Goal: Task Accomplishment & Management: Manage account settings

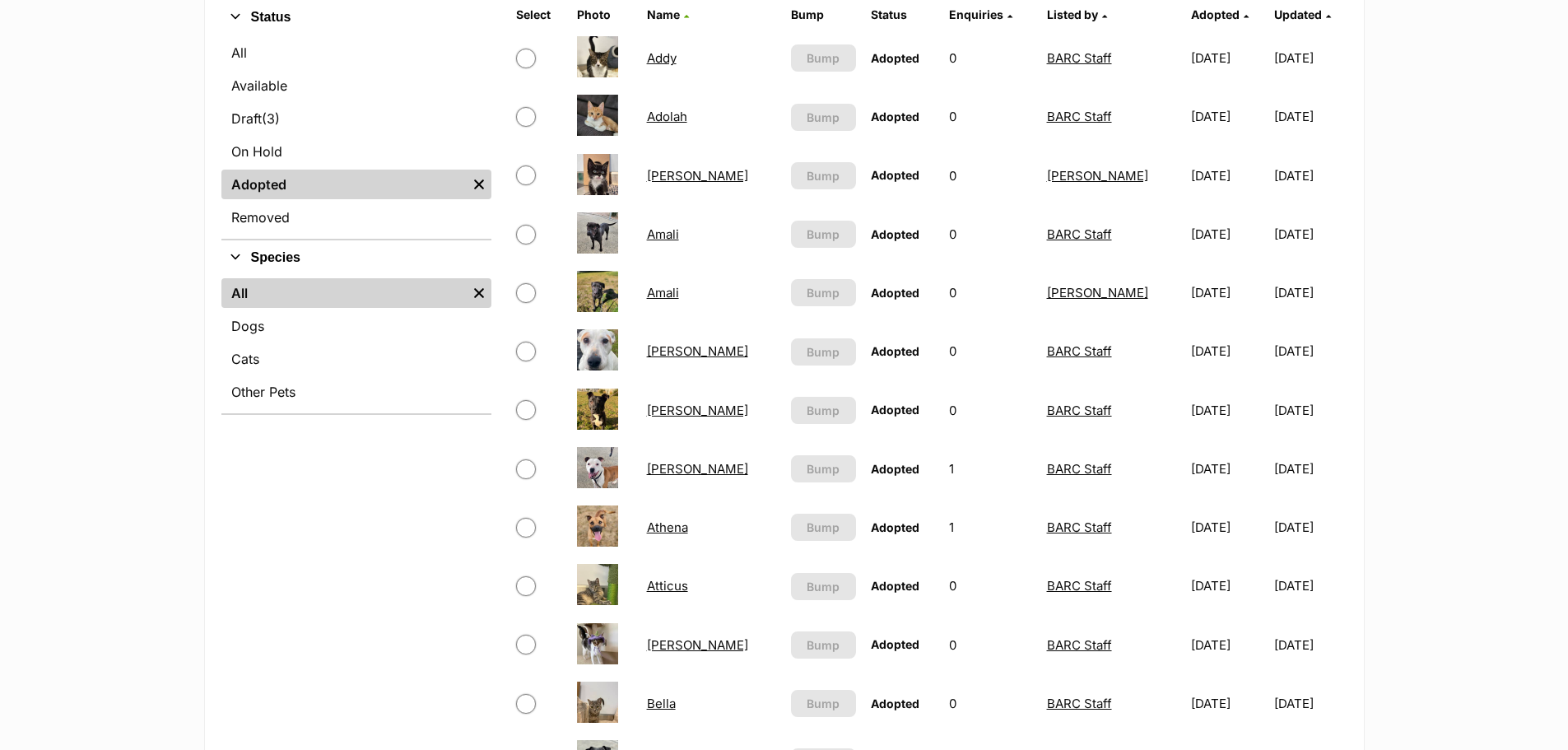
scroll to position [412, 0]
click at [519, 229] on input "checkbox" at bounding box center [526, 233] width 20 height 20
checkbox input "true"
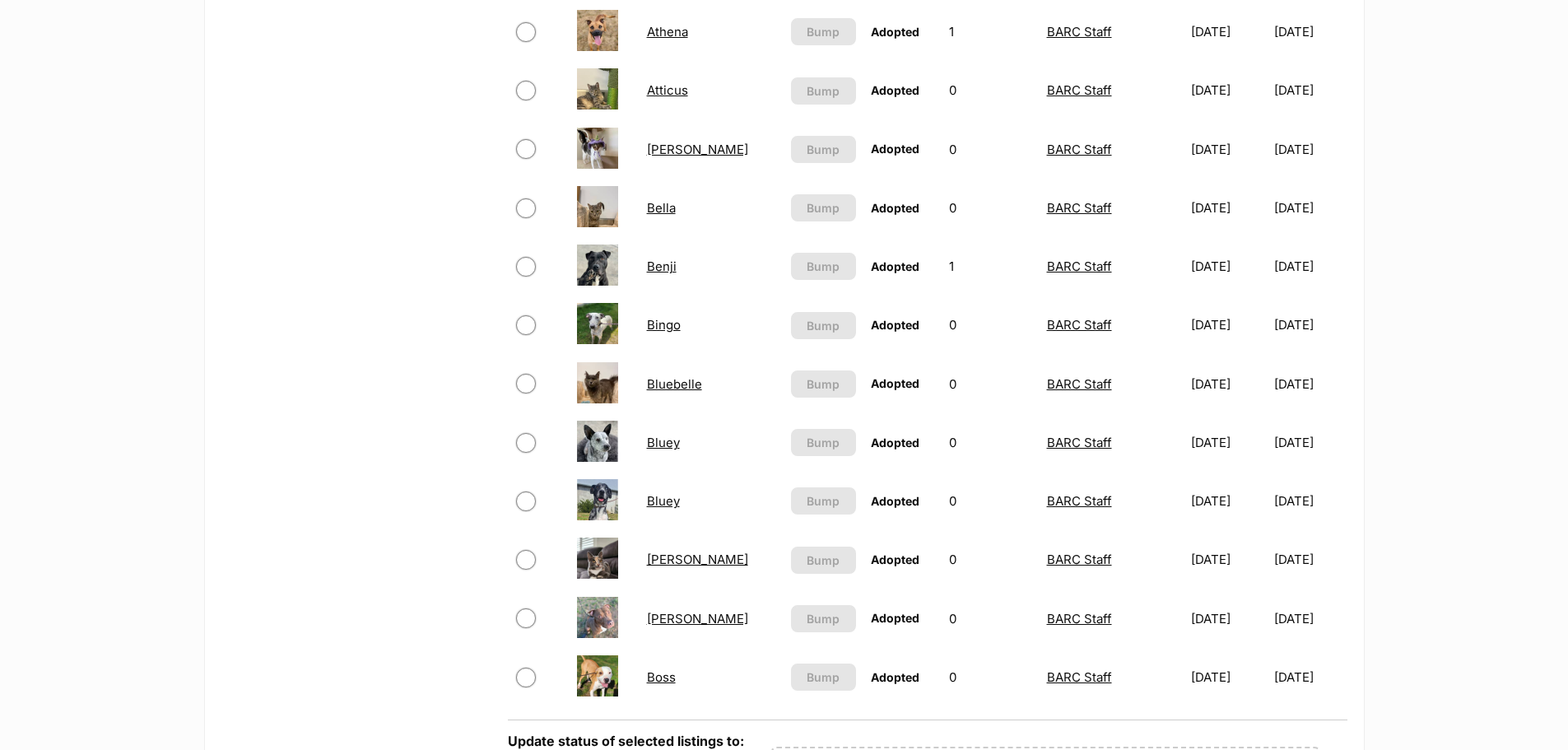
scroll to position [1070, 0]
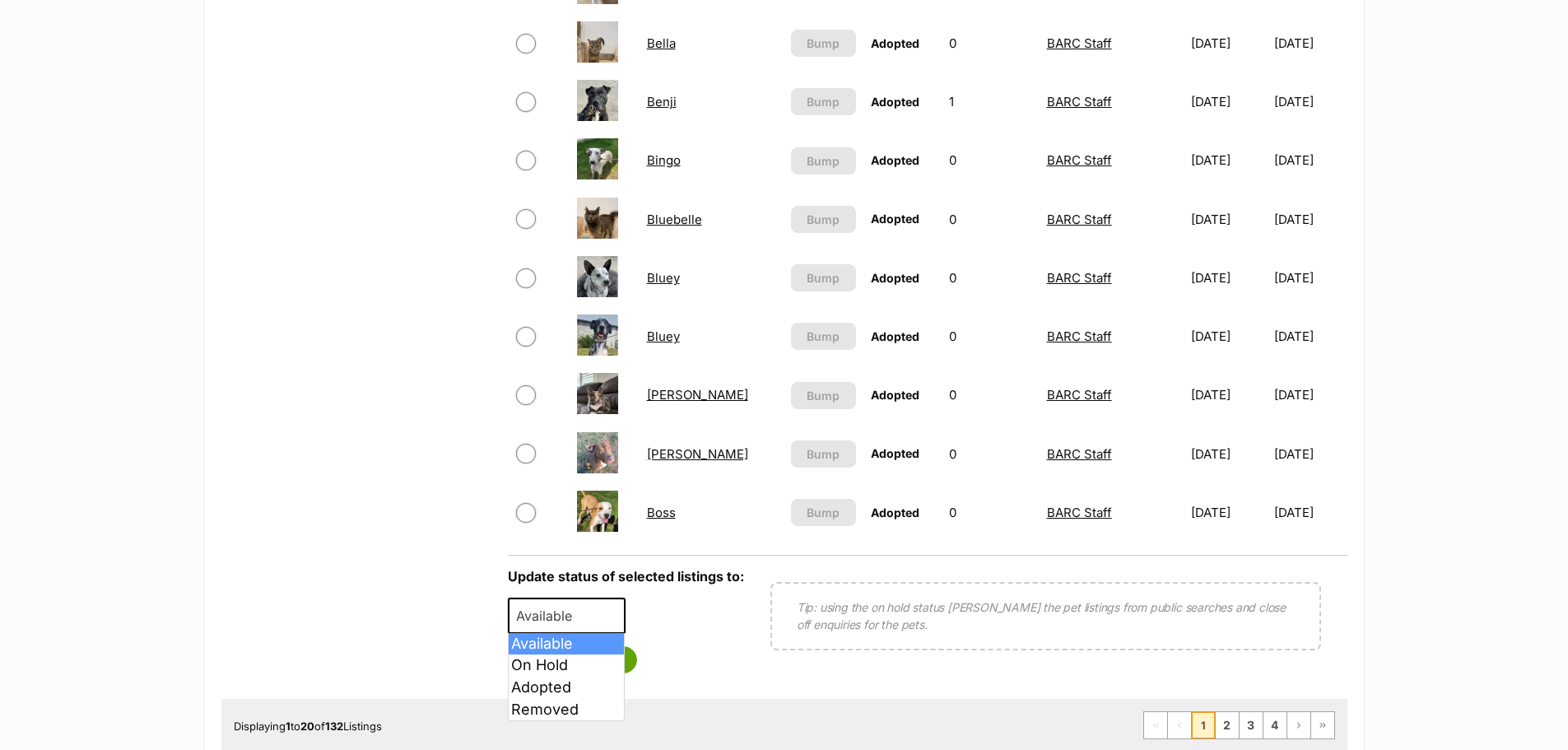
click at [556, 625] on span "Available" at bounding box center [549, 616] width 79 height 23
select select "on_hold"
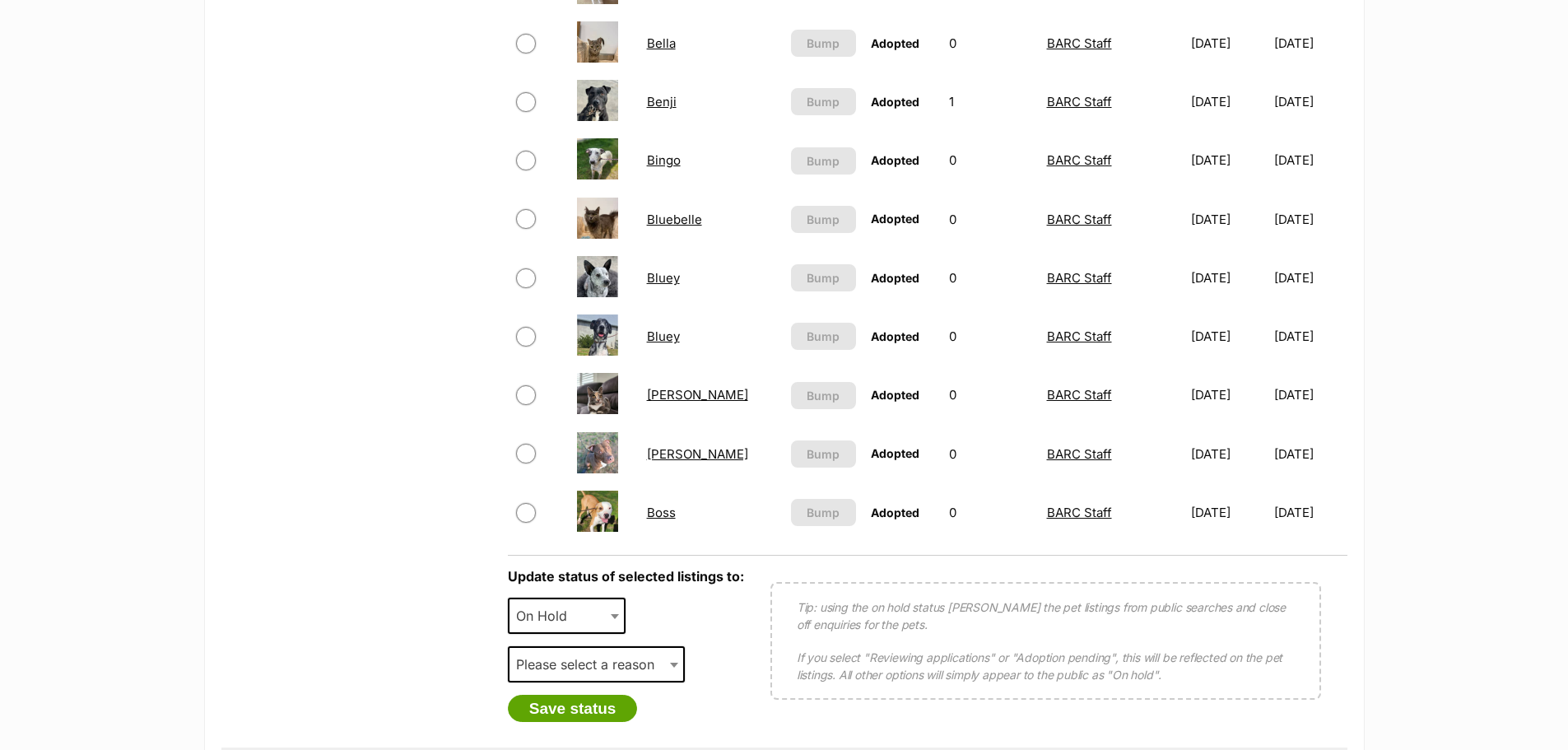
click at [671, 667] on b at bounding box center [674, 665] width 8 height 5
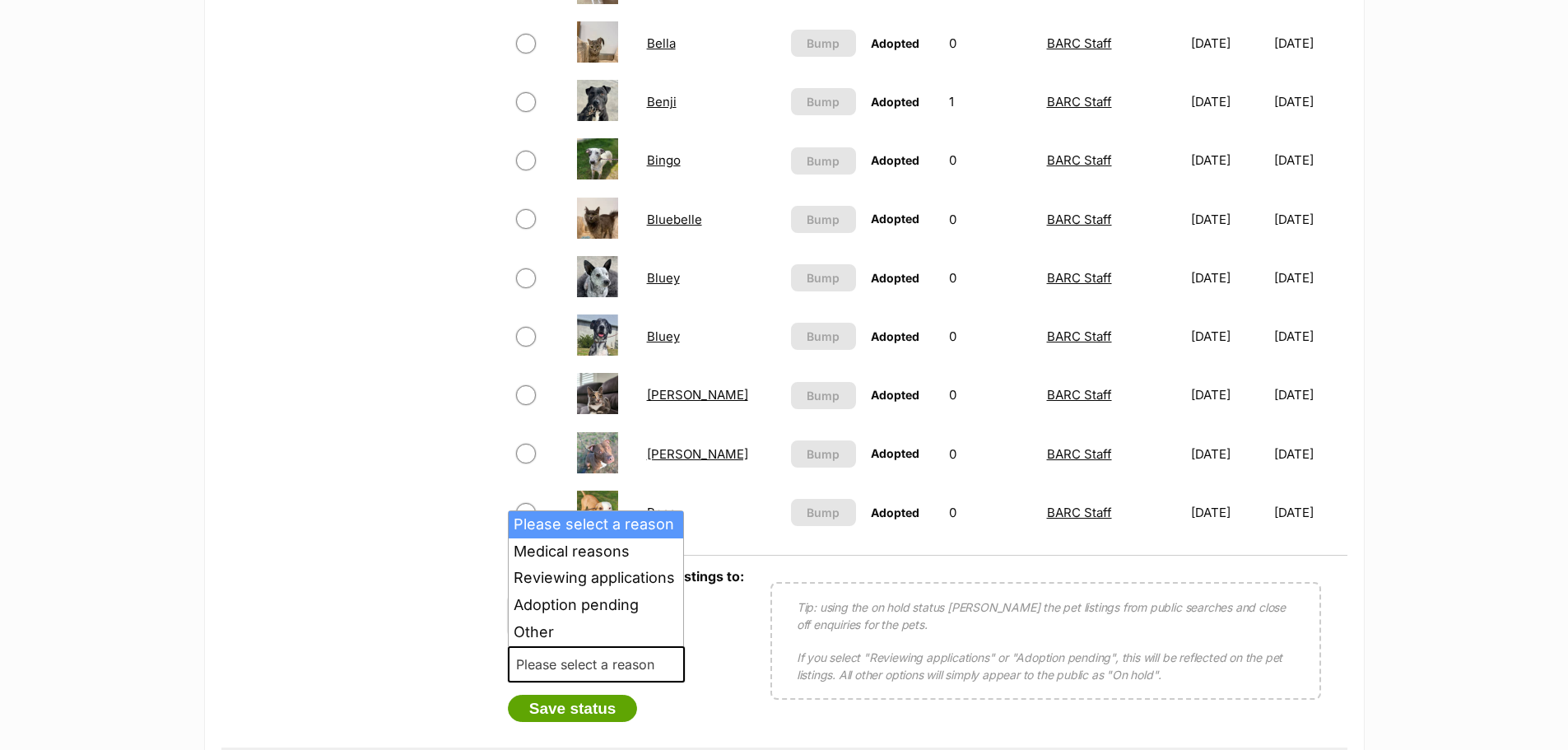
click at [667, 665] on span at bounding box center [676, 665] width 16 height 37
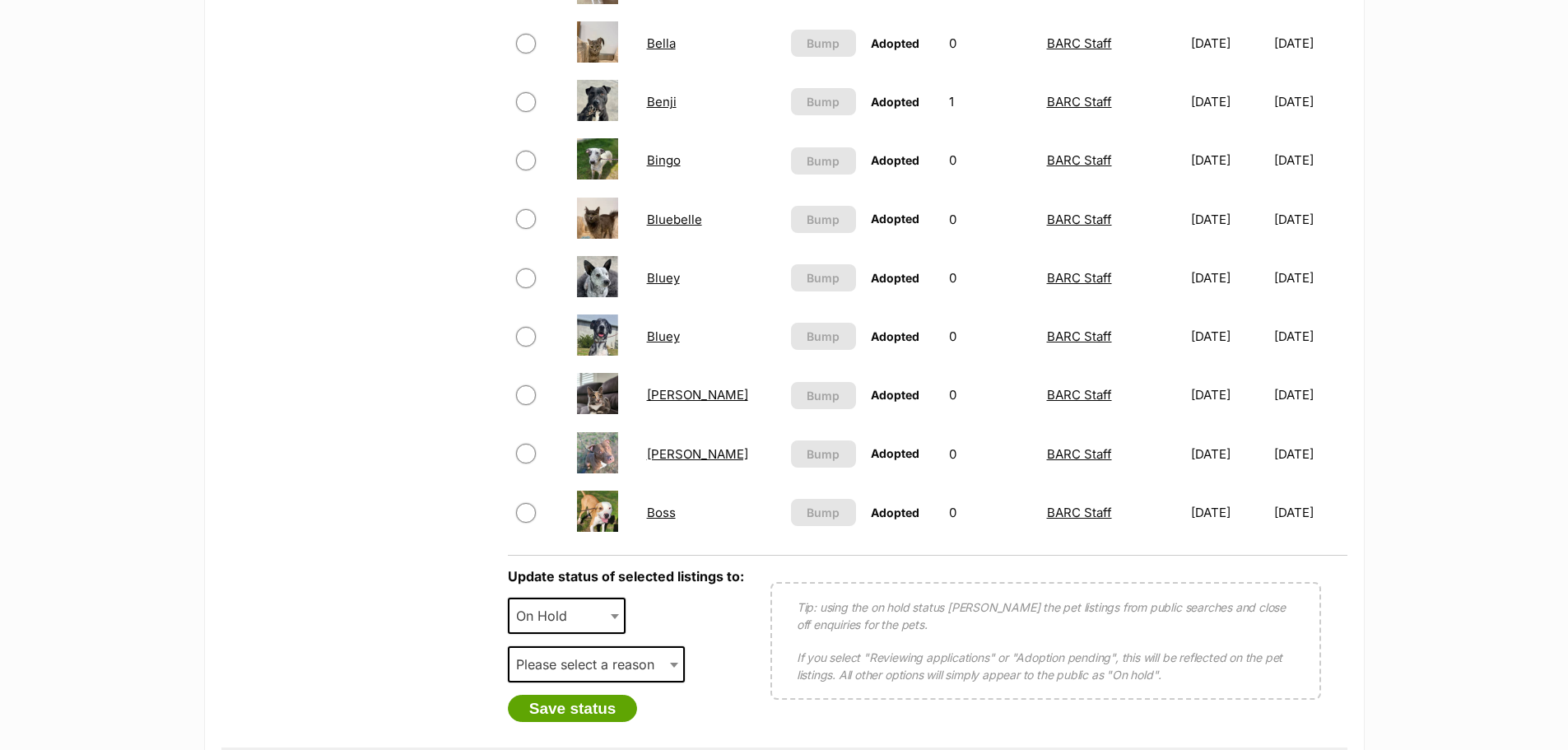
click at [732, 637] on div "Update status of selected listings to: Available On Hold Adopted Removed On Hol…" at bounding box center [625, 645] width 236 height 153
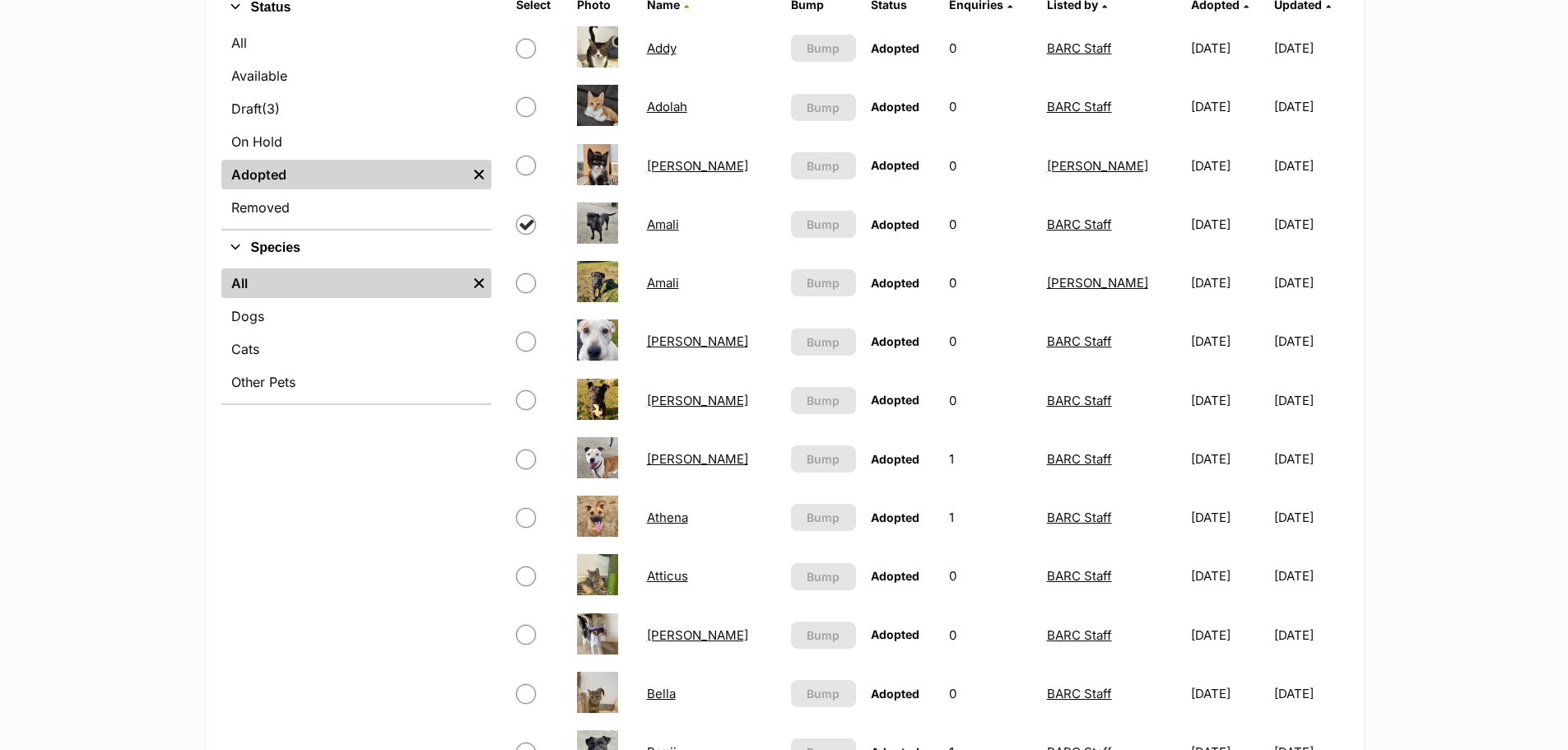
scroll to position [412, 0]
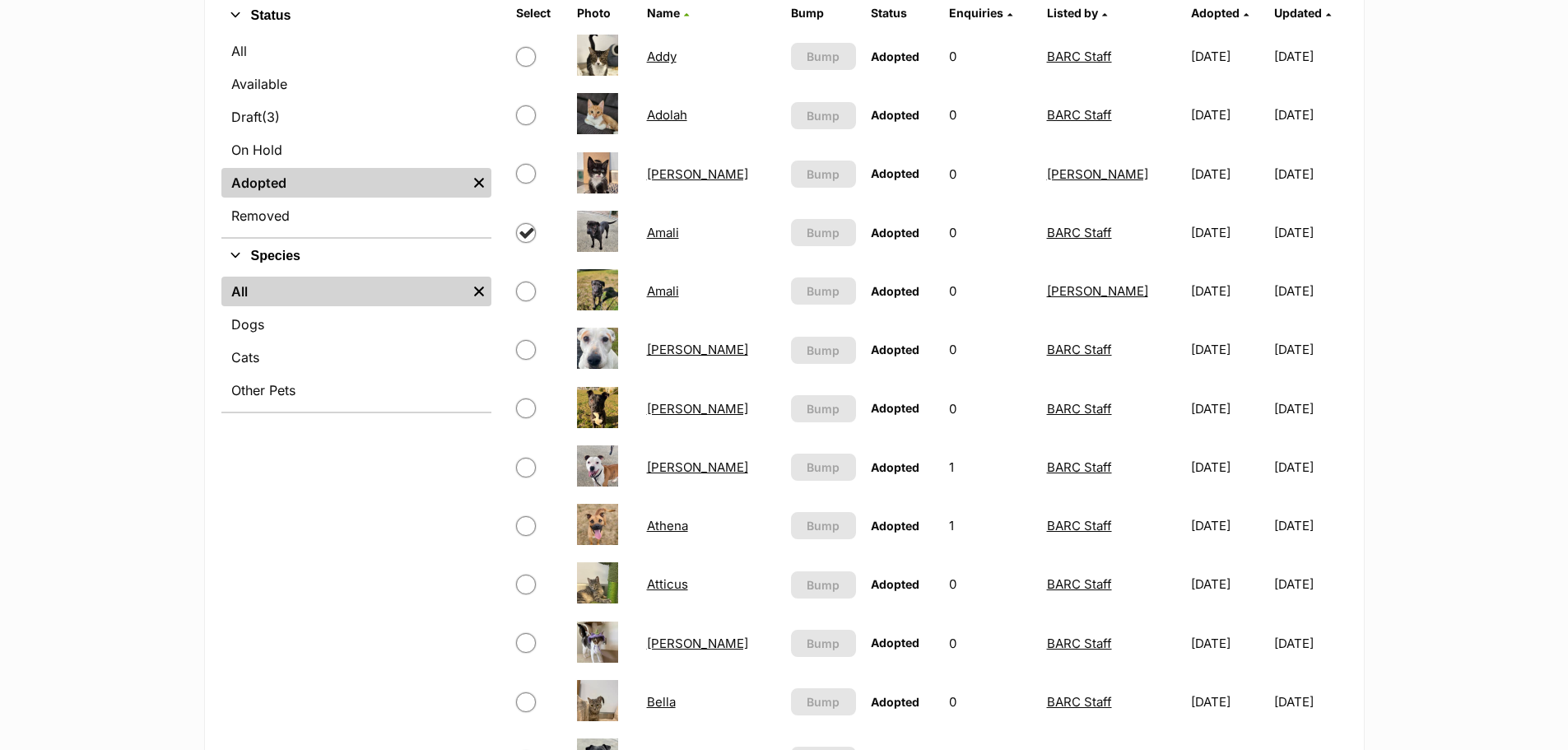
click at [656, 287] on link "Amali" at bounding box center [663, 291] width 32 height 16
click at [659, 295] on link "Amali" at bounding box center [663, 291] width 32 height 16
click at [668, 233] on link "Amali" at bounding box center [663, 232] width 32 height 16
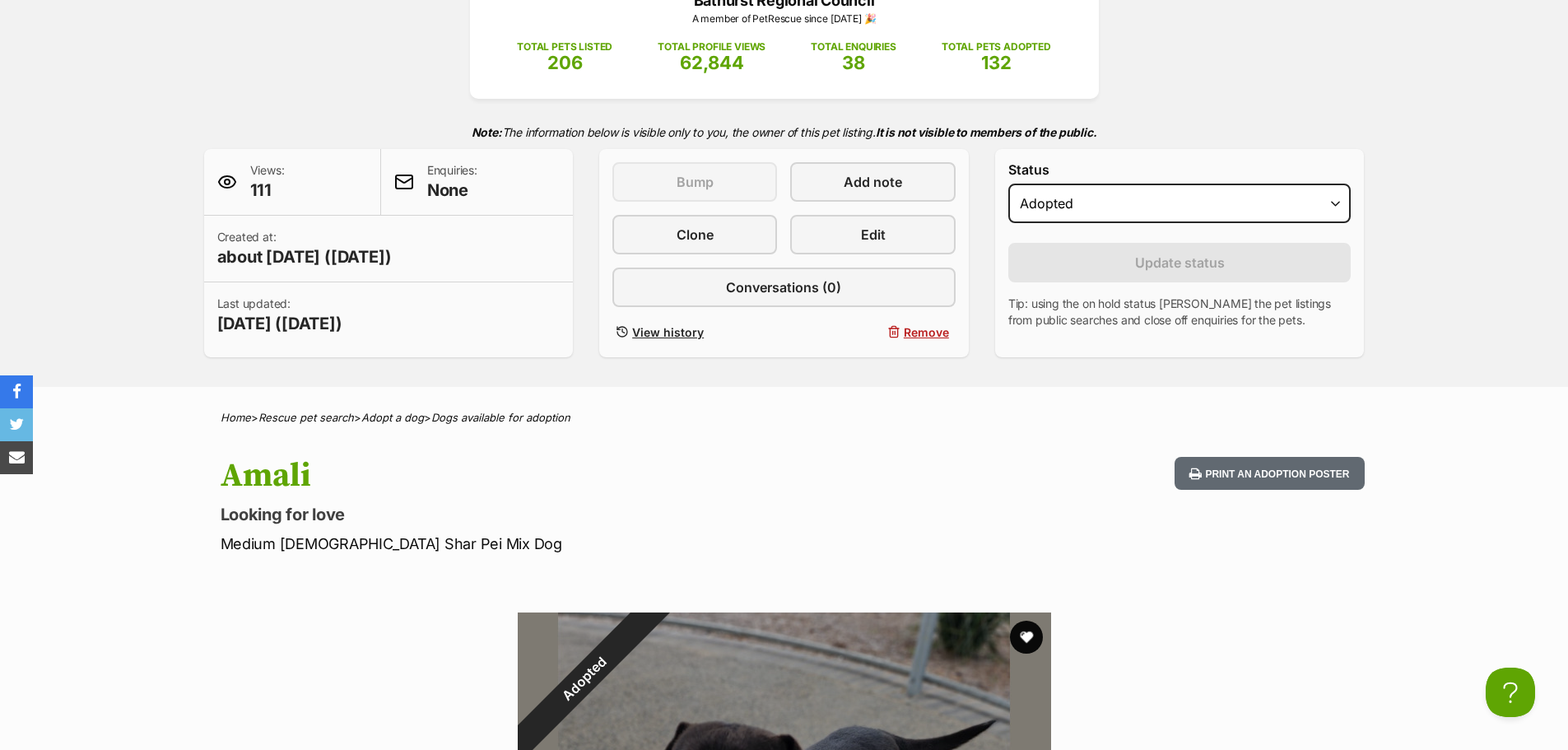
scroll to position [247, 0]
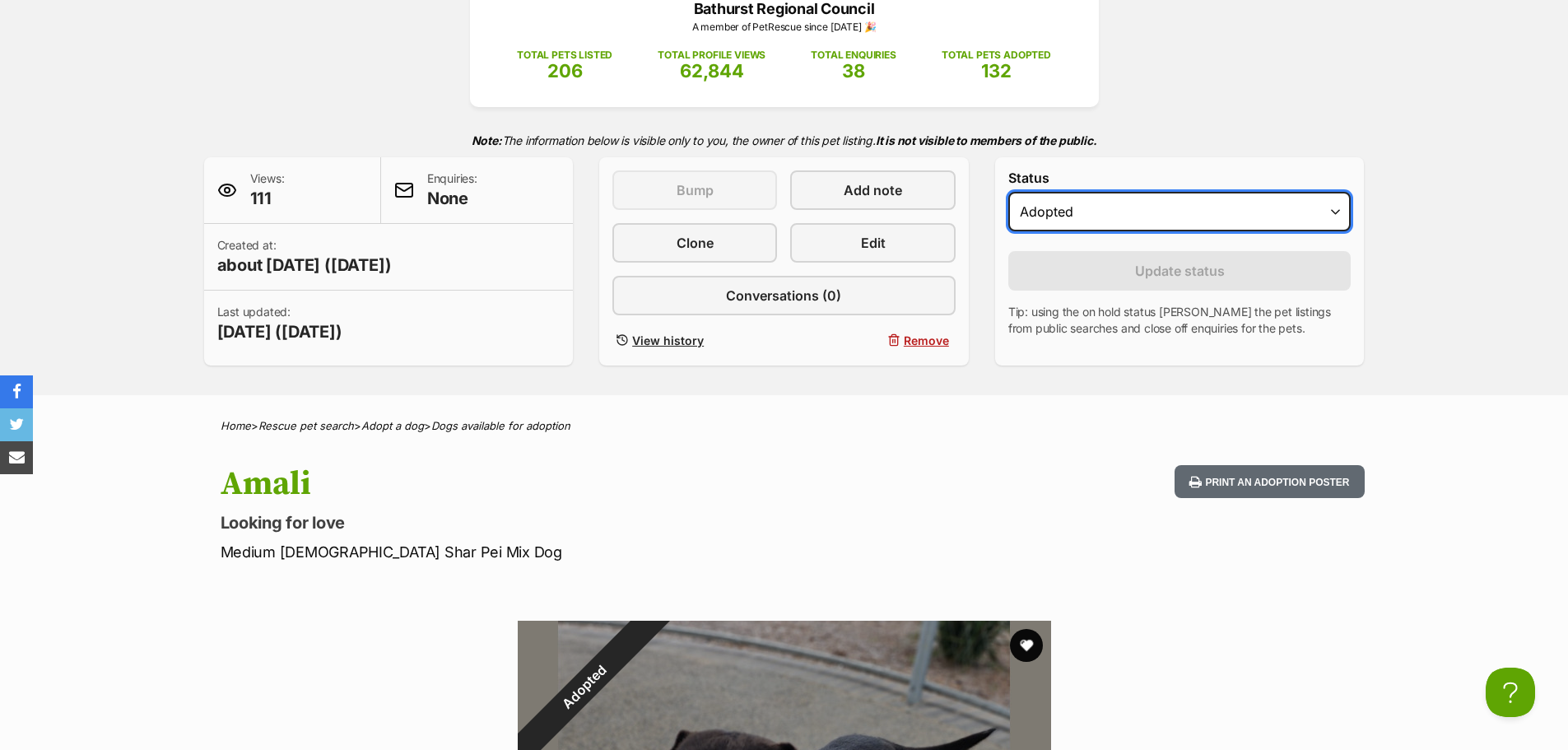
click at [1094, 228] on select "Draft Available On hold Adopted" at bounding box center [1179, 211] width 343 height 39
select select "draft"
click at [1008, 192] on select "Draft Available On hold Adopted" at bounding box center [1179, 211] width 343 height 39
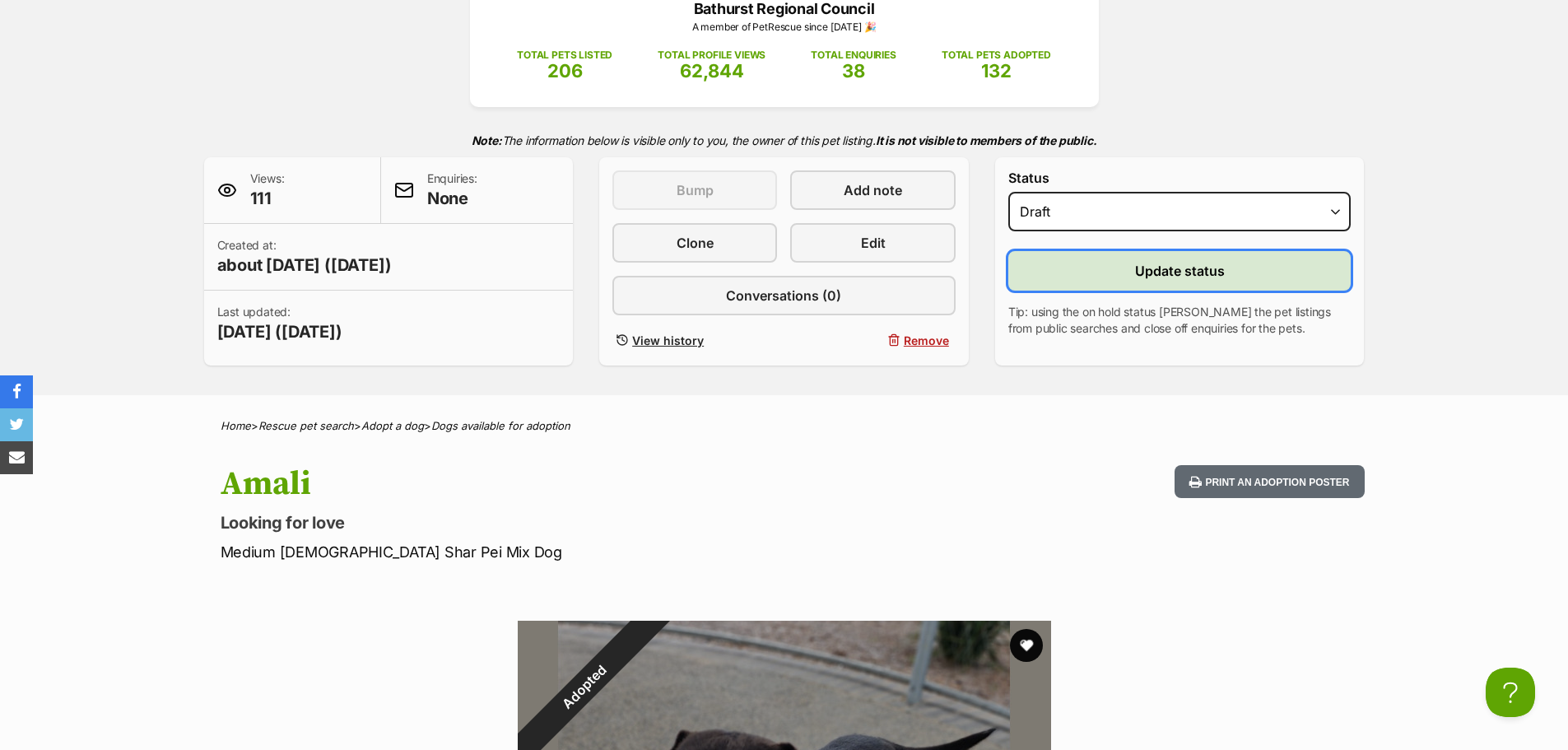
click at [1083, 266] on button "Update status" at bounding box center [1179, 271] width 343 height 39
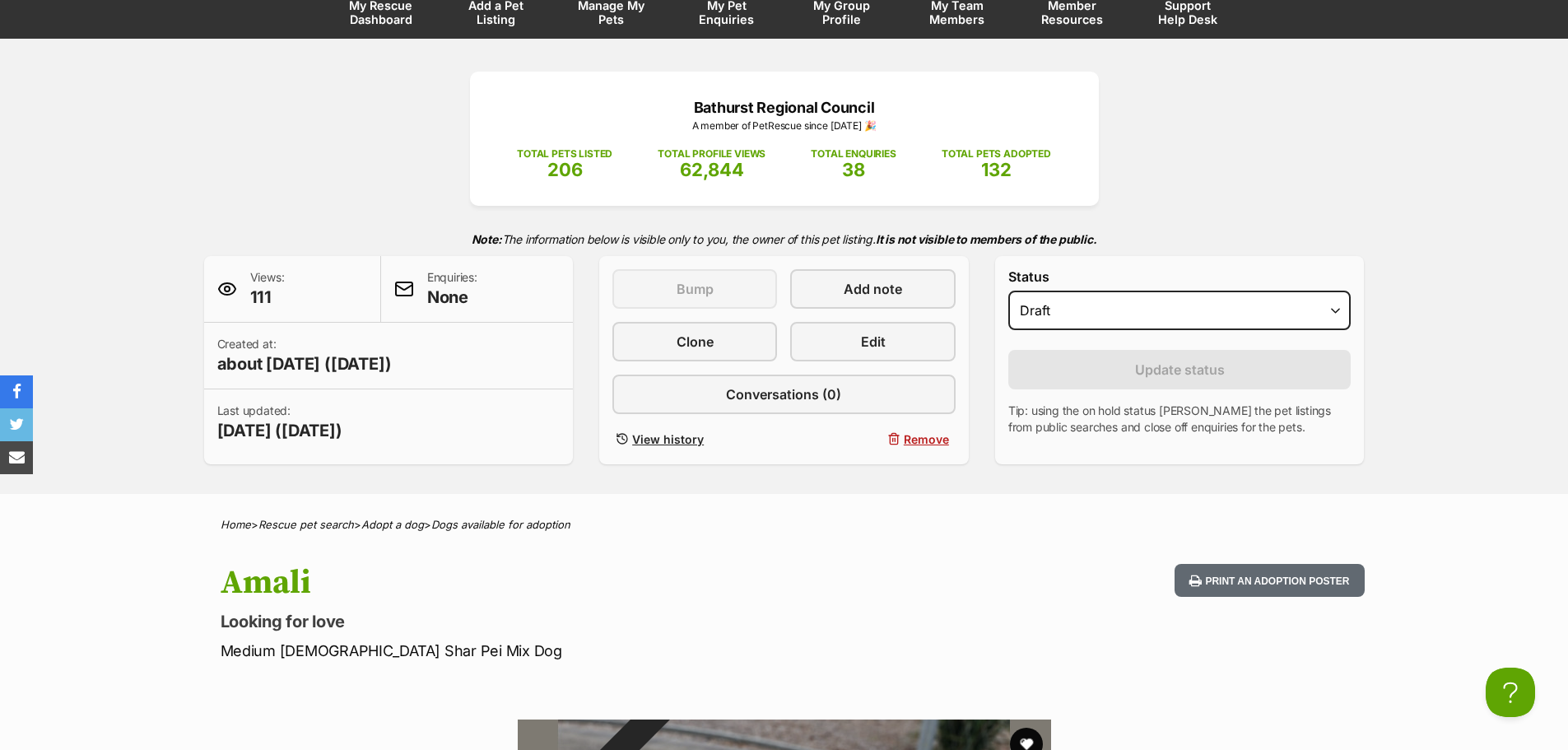
scroll to position [82, 0]
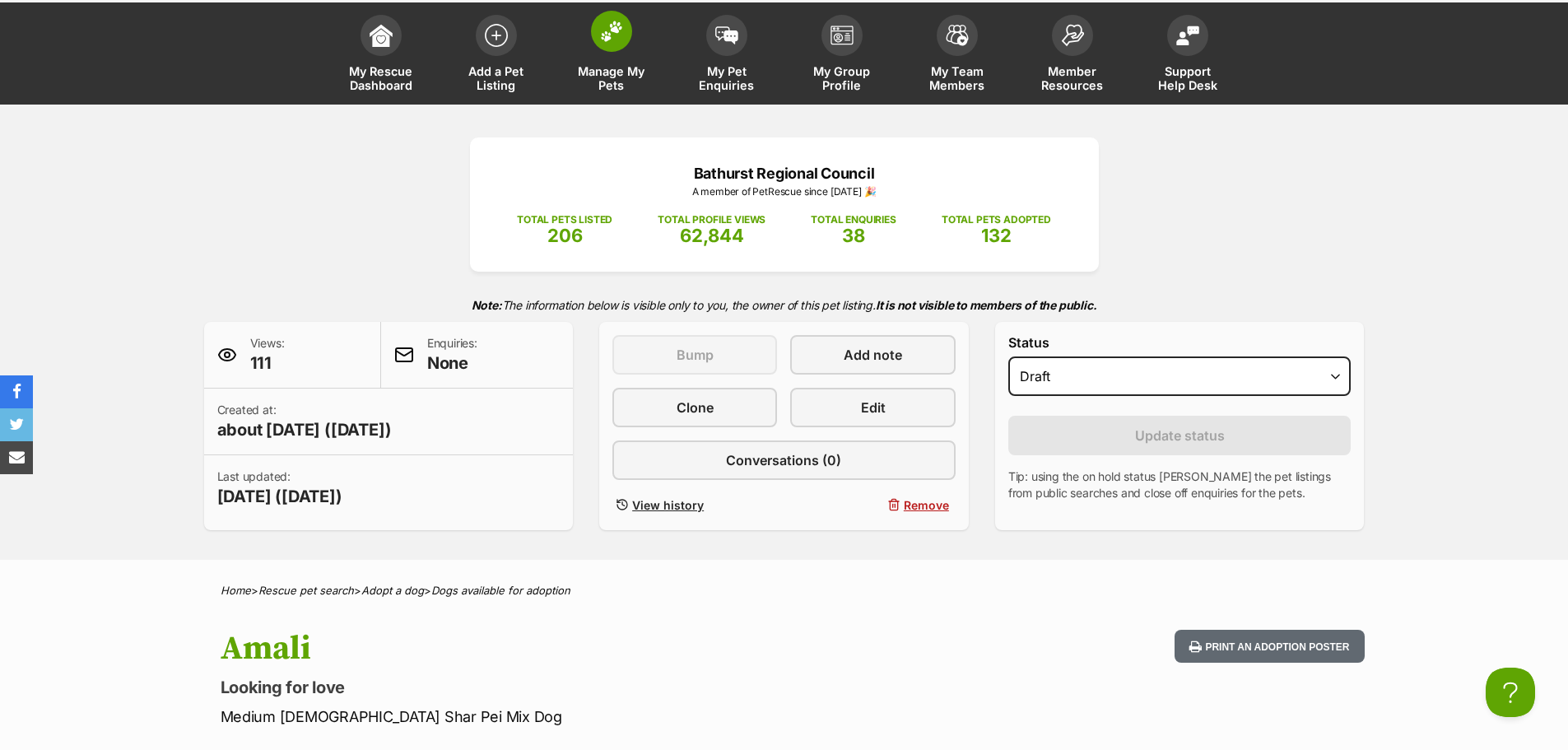
click at [623, 42] on span at bounding box center [611, 31] width 41 height 41
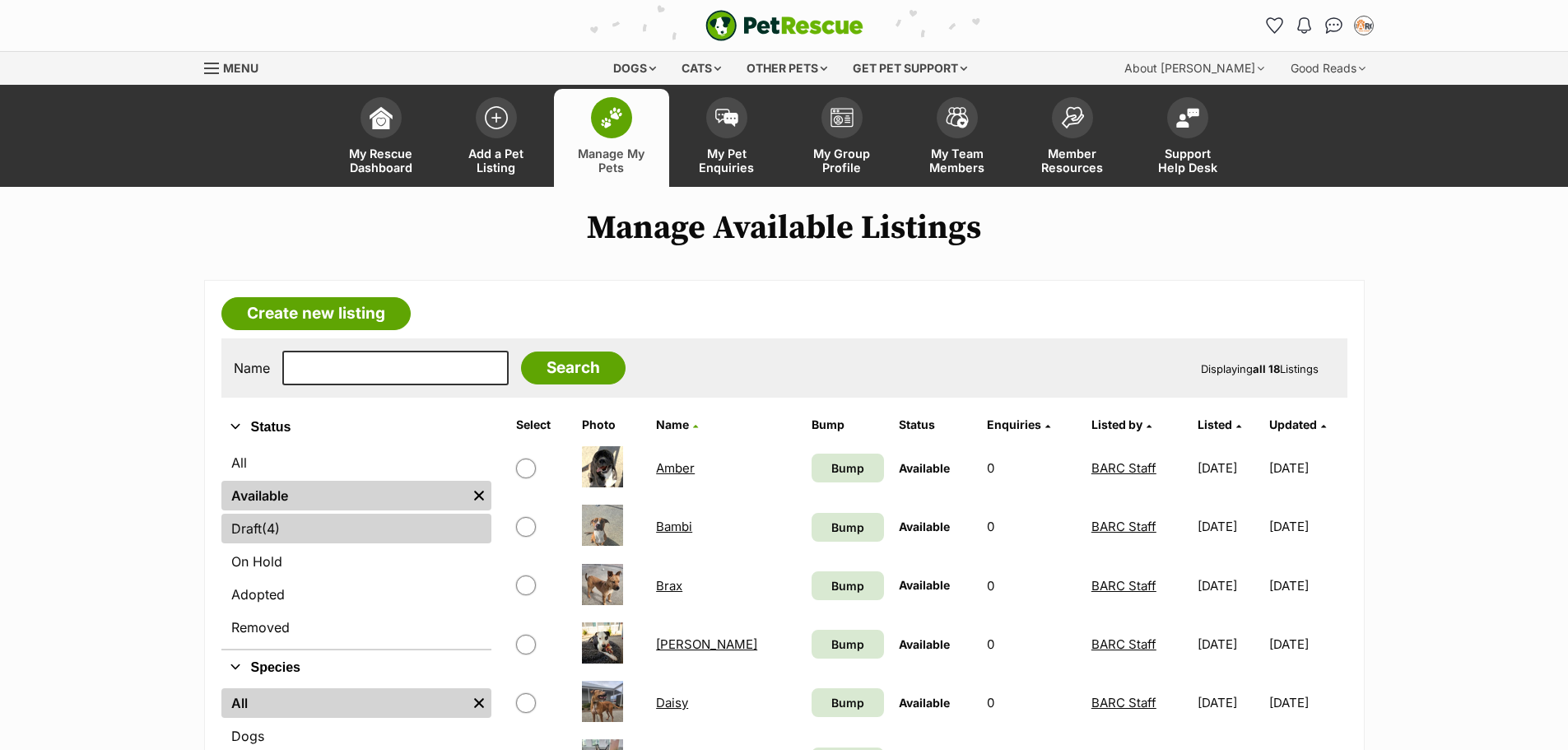
click at [334, 526] on link "Draft (4) Items" at bounding box center [356, 529] width 270 height 29
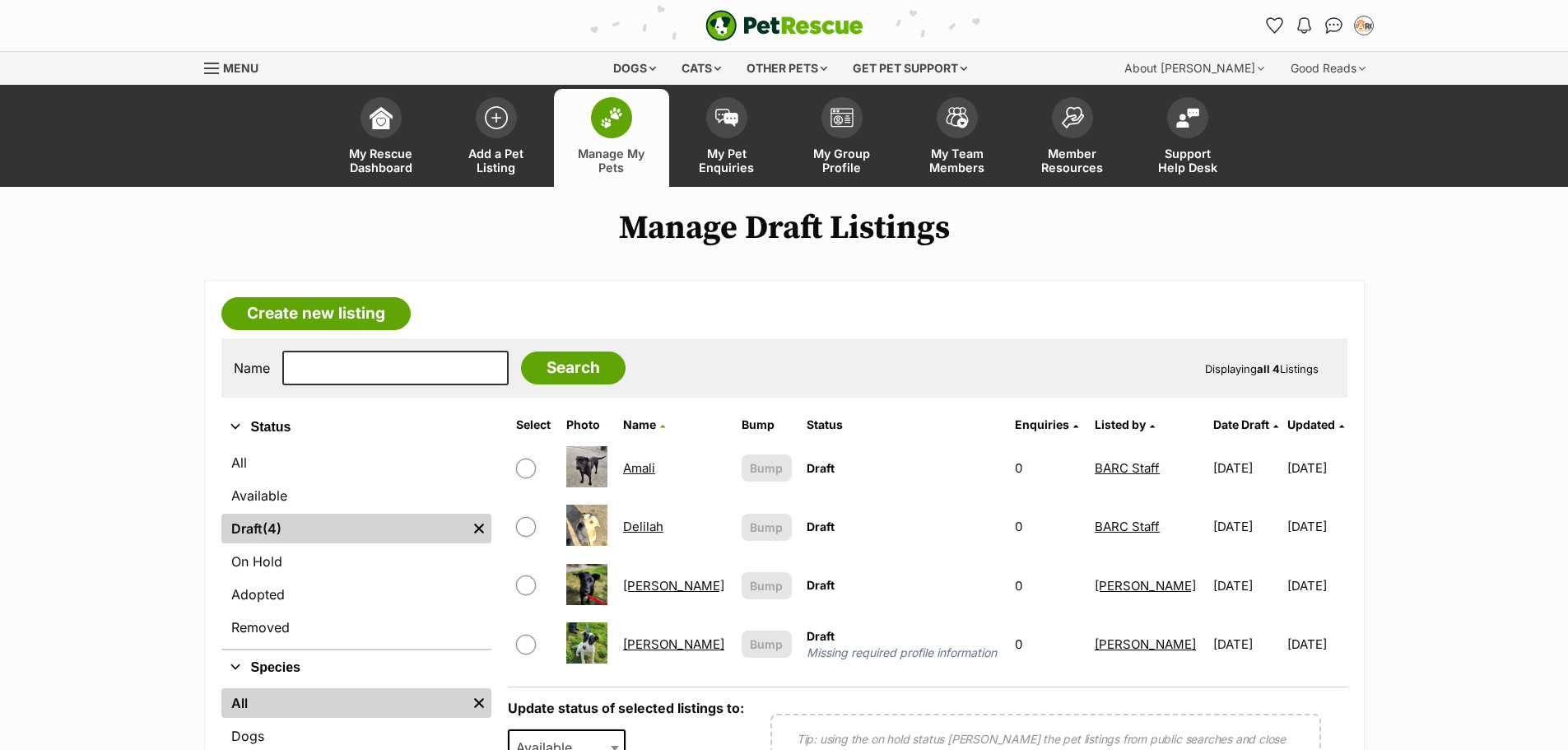
click at [532, 524] on input "checkbox" at bounding box center [526, 527] width 20 height 20
checkbox input "true"
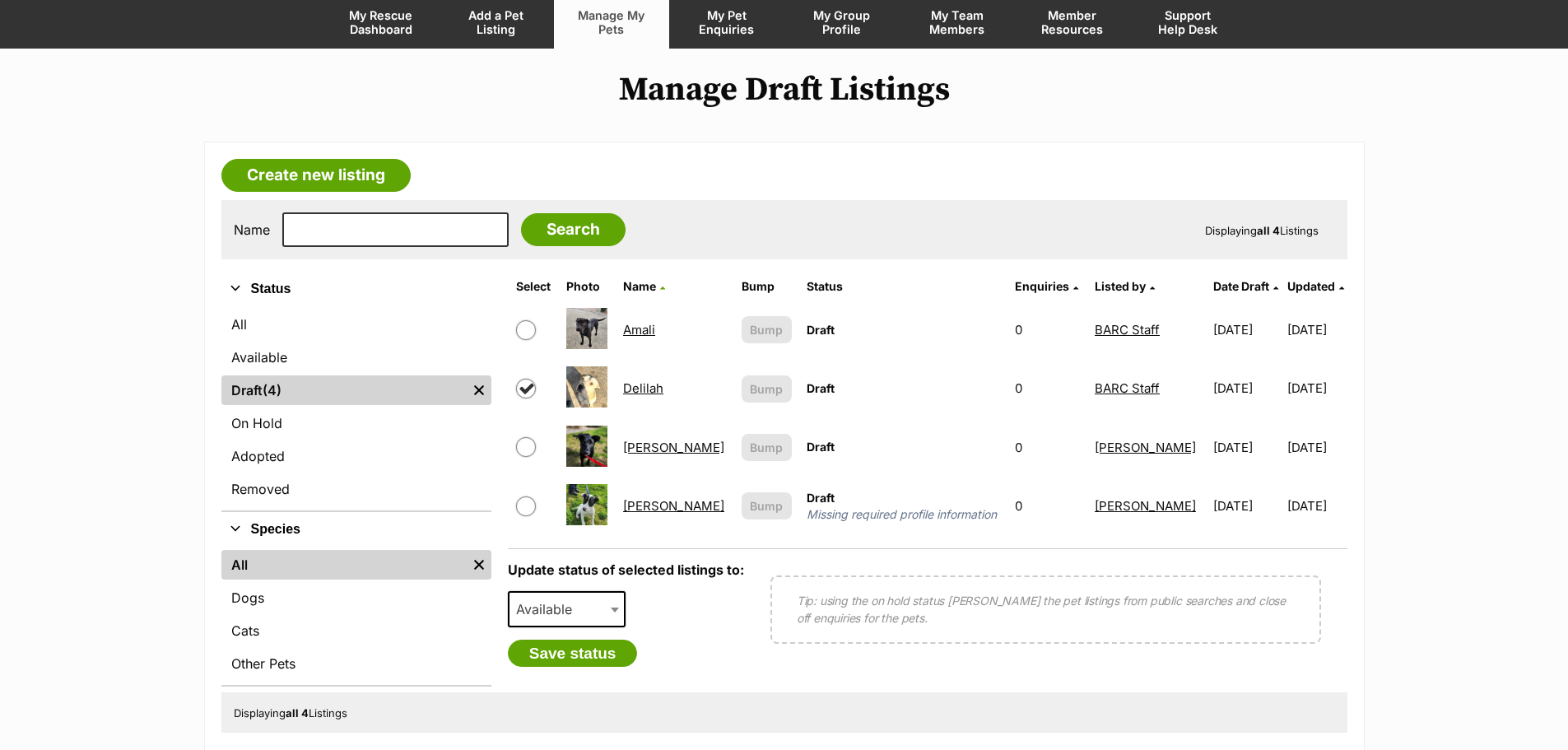
scroll to position [165, 0]
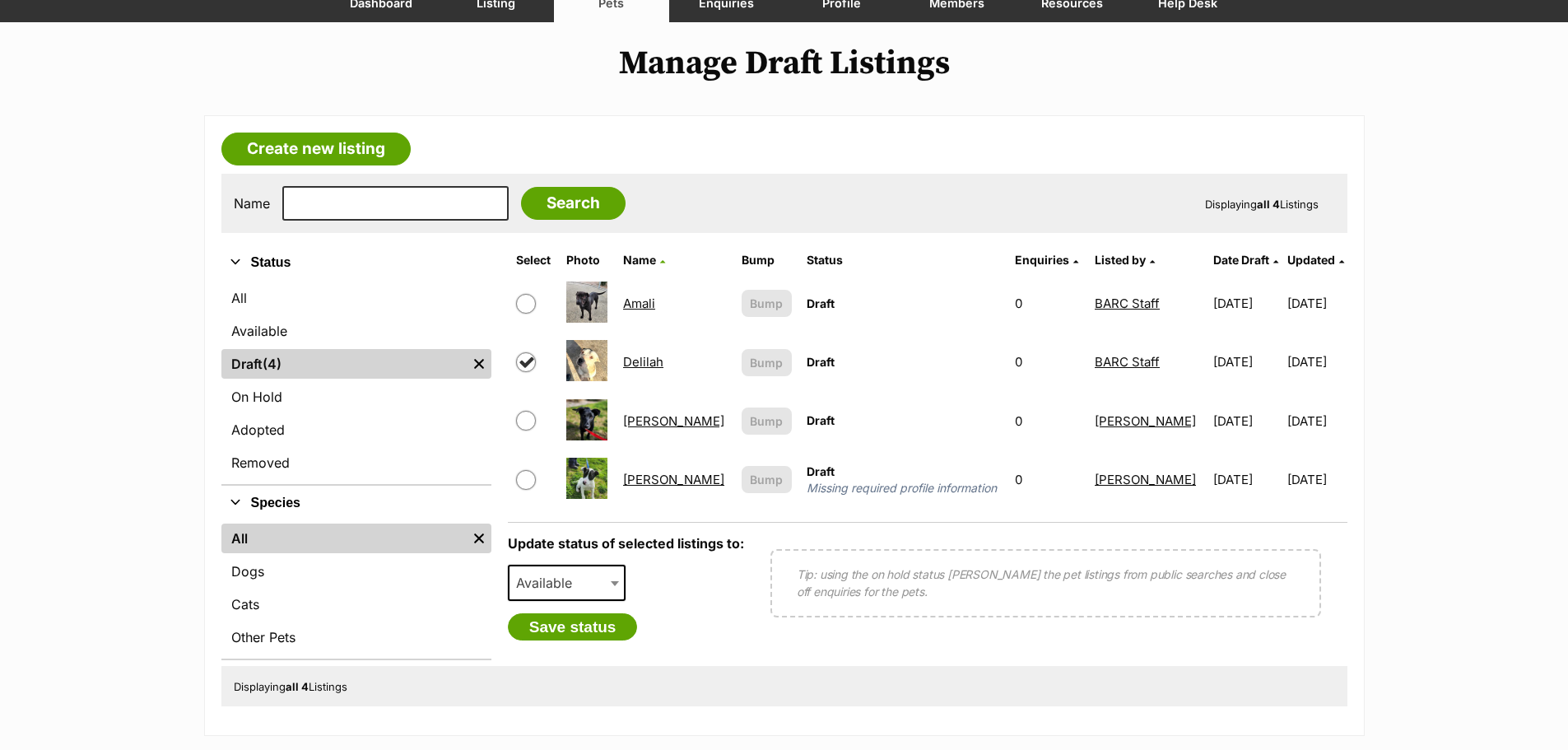
click at [571, 567] on span "Available" at bounding box center [567, 584] width 119 height 37
select select "removed"
click at [605, 633] on button "Save status" at bounding box center [572, 627] width 130 height 28
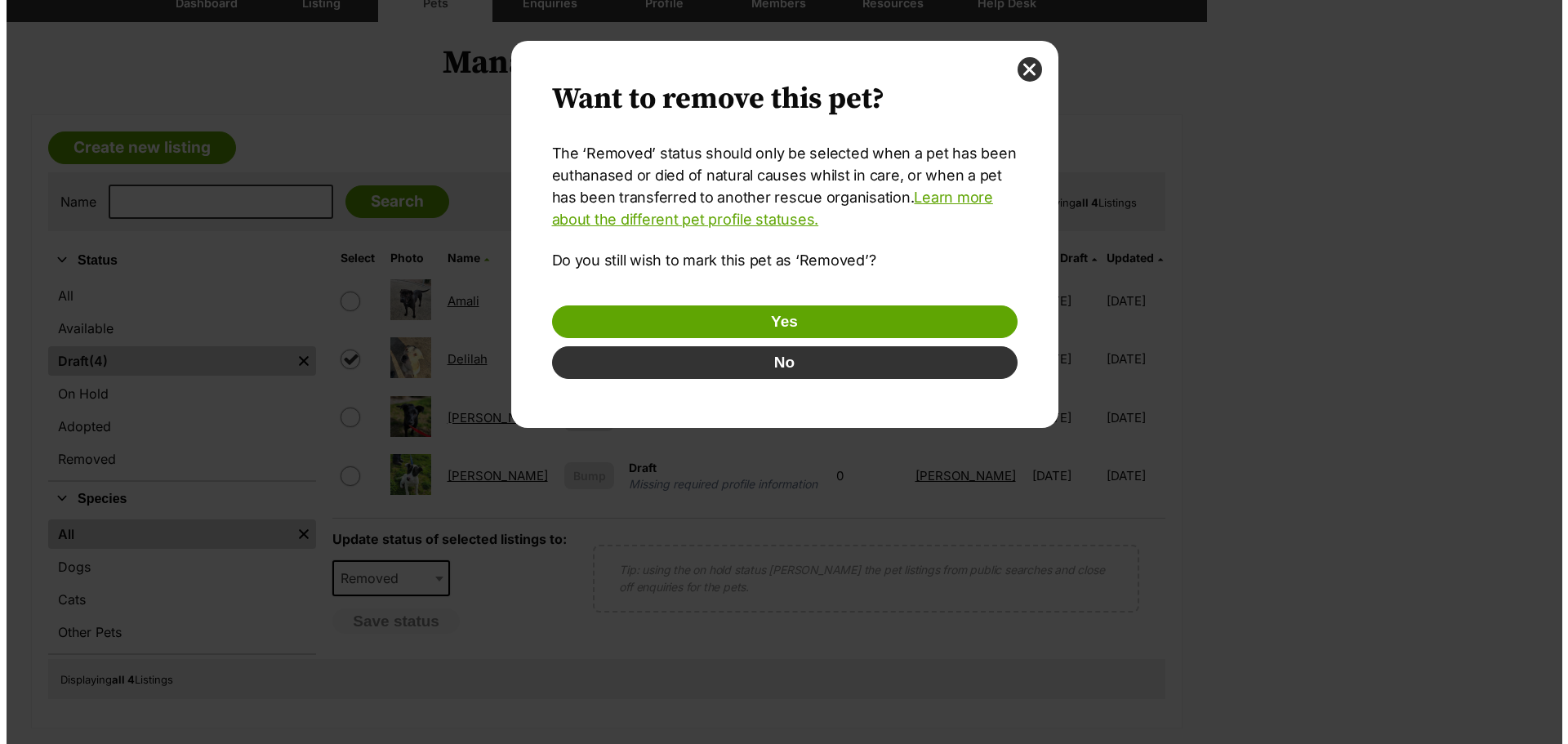
scroll to position [0, 0]
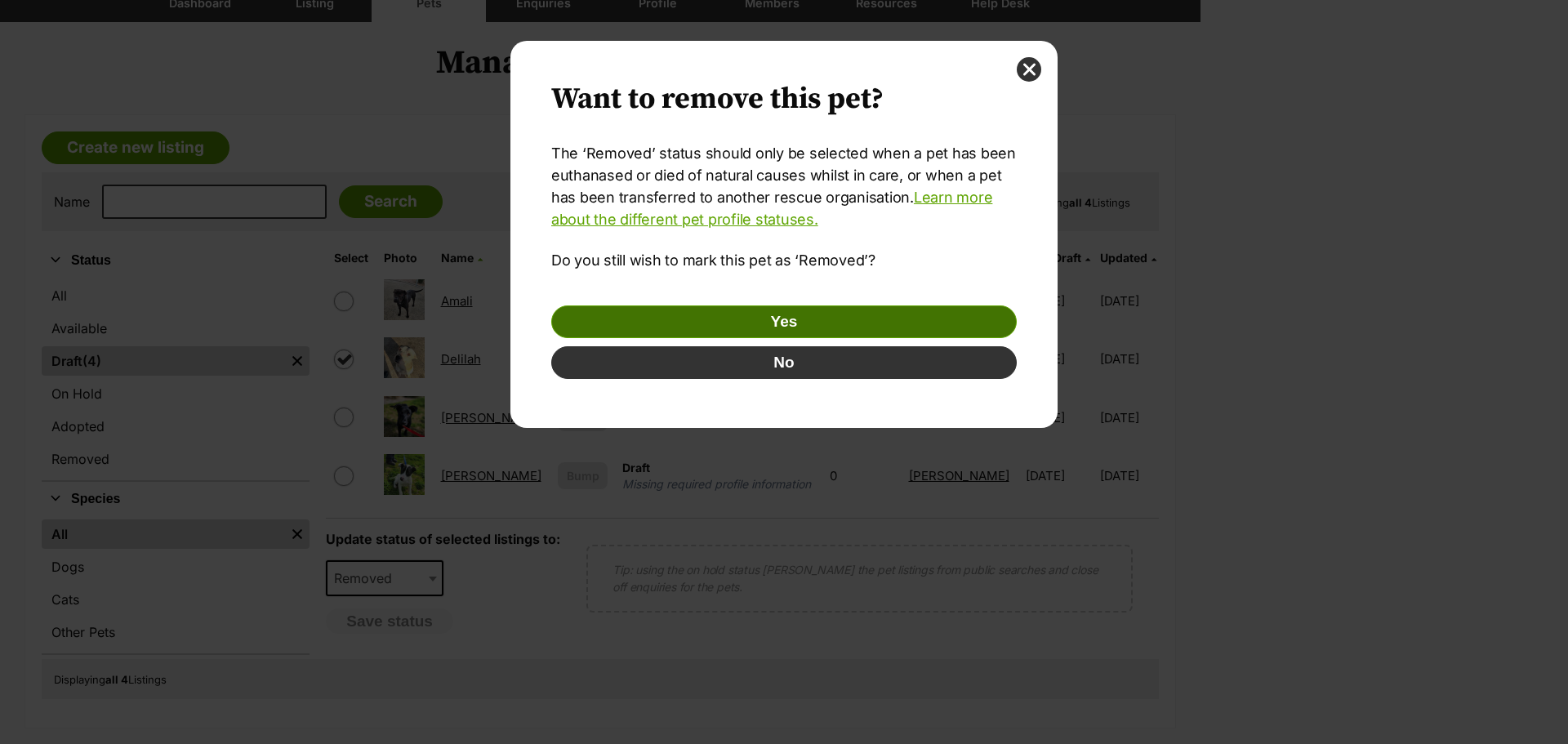
click at [879, 331] on button "Yes" at bounding box center [784, 322] width 466 height 33
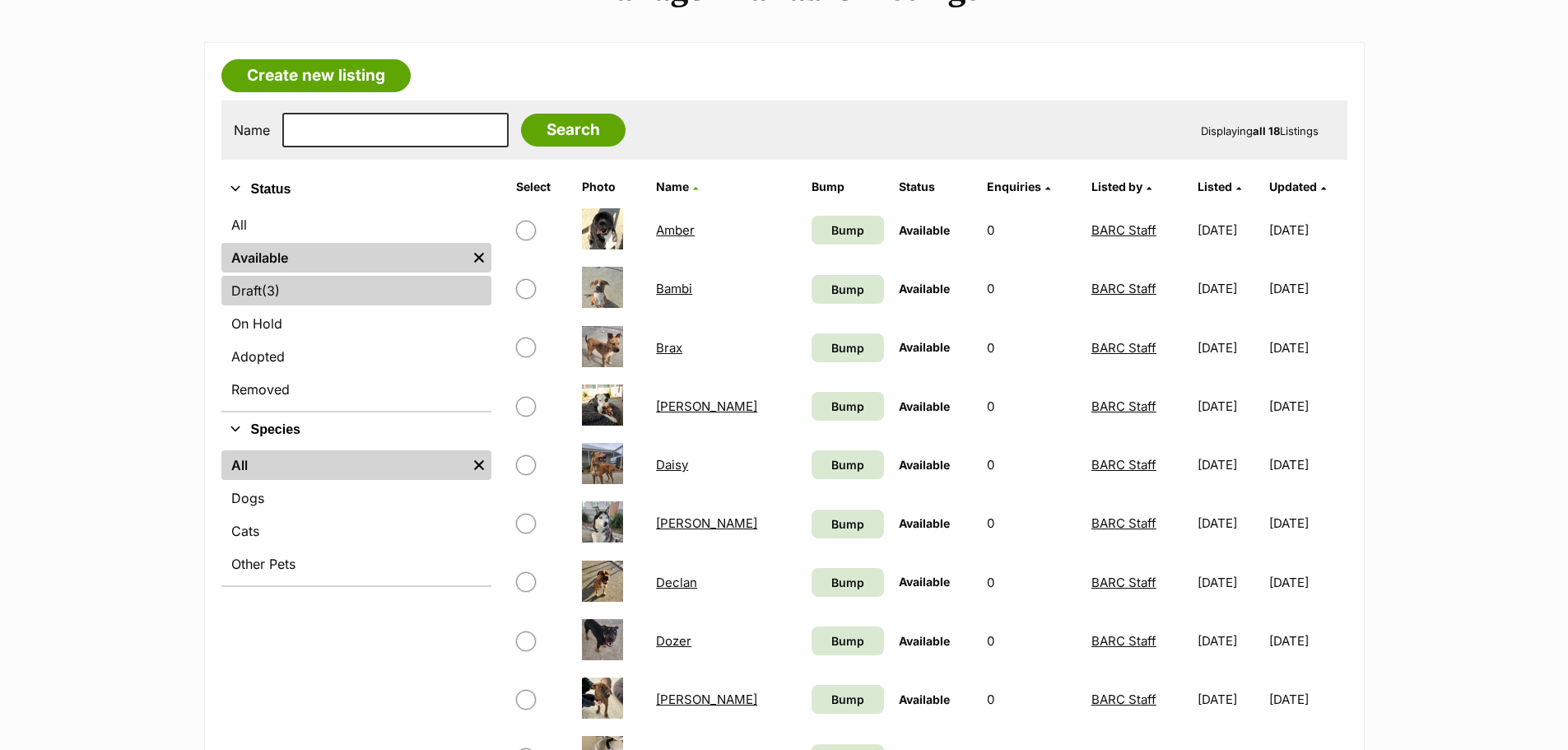
scroll to position [247, 0]
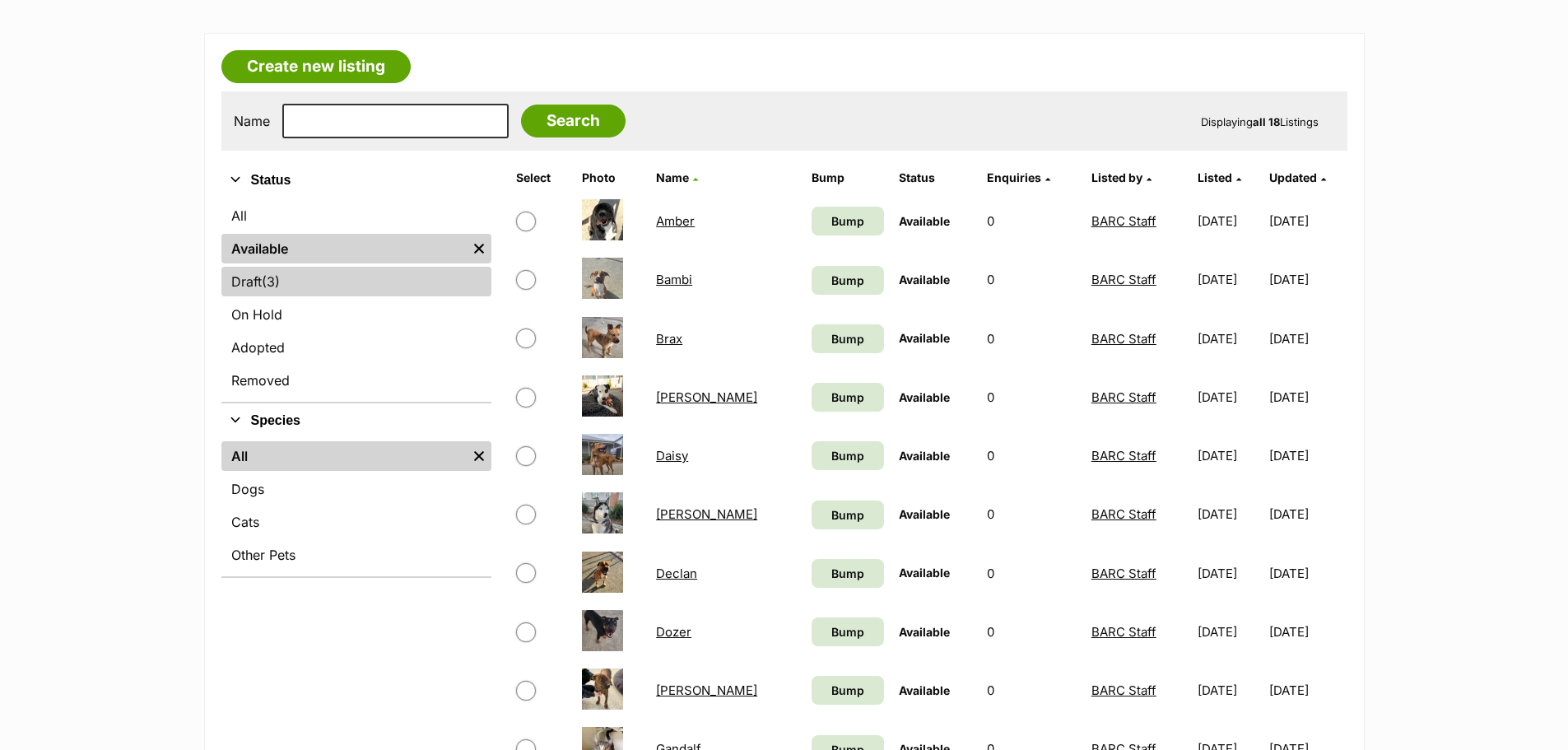
click at [332, 273] on link "Draft (3) Items" at bounding box center [356, 282] width 270 height 29
